Goal: Information Seeking & Learning: Learn about a topic

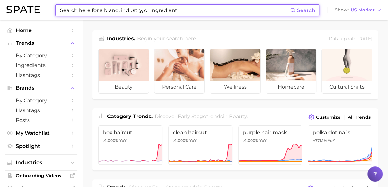
click at [161, 8] on input at bounding box center [175, 10] width 231 height 11
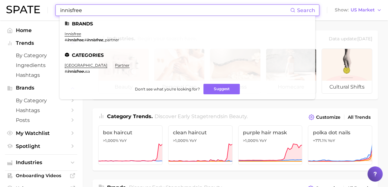
type input "innisfree"
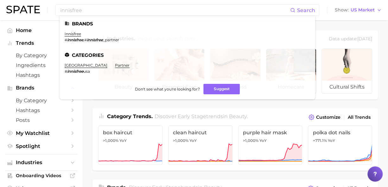
click at [70, 35] on link "innisfree" at bounding box center [73, 33] width 16 height 5
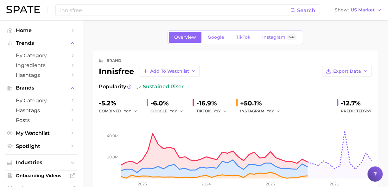
click at [158, 104] on div "-6.0%" at bounding box center [169, 103] width 37 height 10
click at [181, 111] on polyline "button" at bounding box center [181, 110] width 2 height 1
click at [177, 143] on span "MoM" at bounding box center [178, 143] width 11 height 5
click at [141, 8] on input "innisfree" at bounding box center [175, 10] width 231 height 11
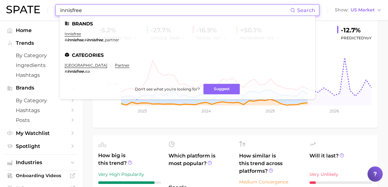
scroll to position [127, 0]
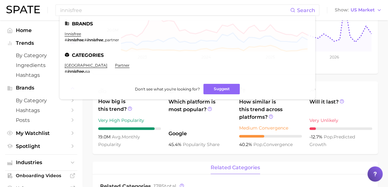
click at [87, 159] on main "Overview Google TikTok Instagram Beta brand innisfree Add to Watchlist Export D…" at bounding box center [235, 188] width 306 height 589
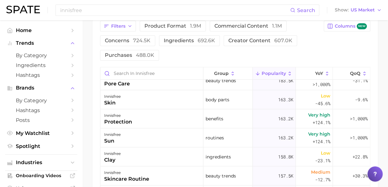
scroll to position [190, 0]
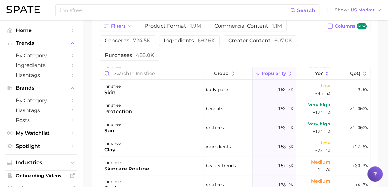
click at [343, 170] on div "+30.3%" at bounding box center [351, 165] width 37 height 19
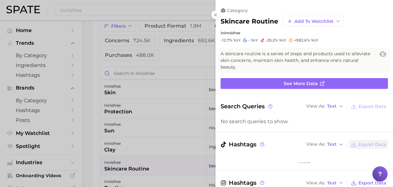
click at [216, 15] on line at bounding box center [215, 15] width 3 height 3
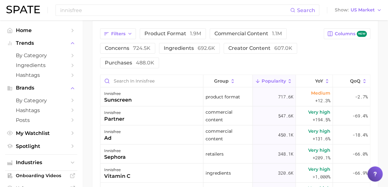
scroll to position [0, 0]
click at [155, 81] on input "Search in innisfree" at bounding box center [151, 81] width 103 height 12
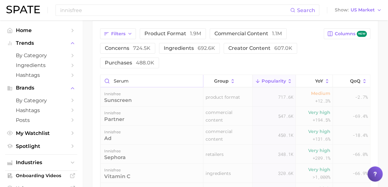
type input "serum"
